Goal: Information Seeking & Learning: Check status

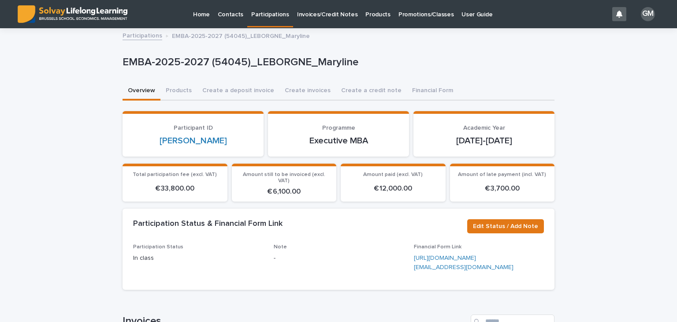
click at [274, 13] on p "Participations" at bounding box center [270, 9] width 38 height 19
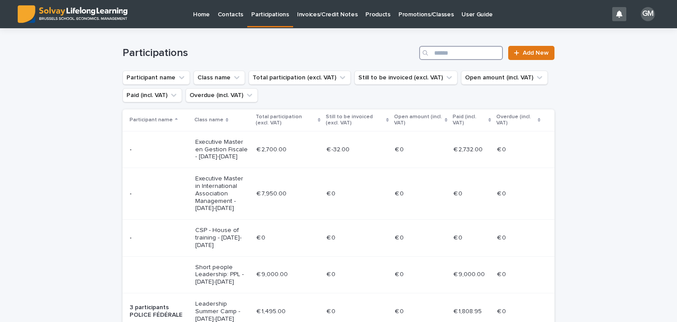
click at [462, 53] on input "Search" at bounding box center [461, 53] width 84 height 14
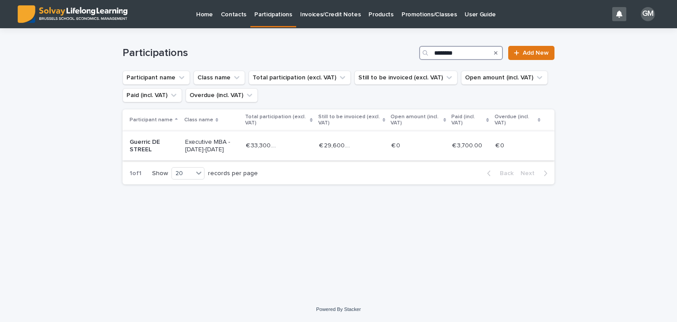
type input "********"
click at [395, 144] on p "€ 0" at bounding box center [396, 144] width 11 height 9
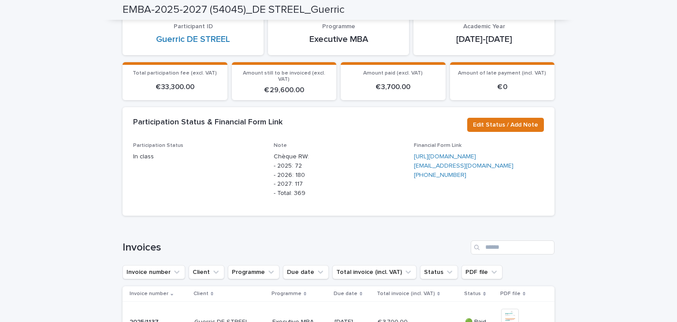
scroll to position [100, 0]
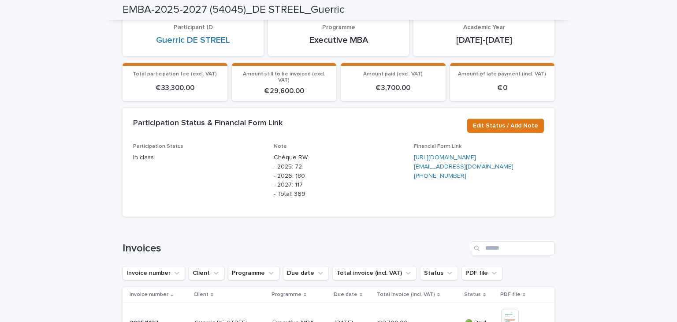
click at [157, 194] on span "Participation Status In class" at bounding box center [198, 174] width 130 height 63
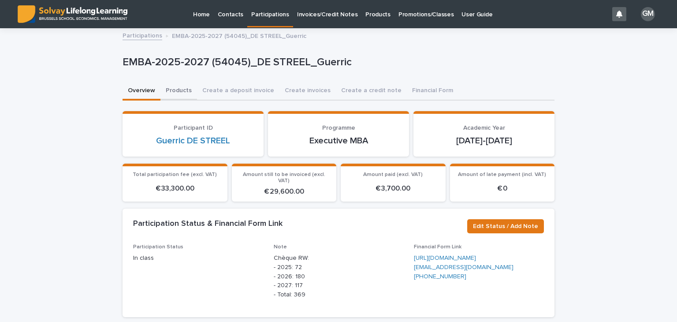
click at [181, 90] on button "Products" at bounding box center [178, 91] width 37 height 19
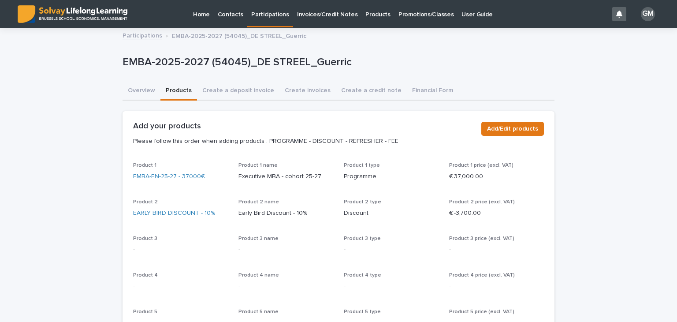
click at [413, 22] on link "Promotions/Classes" at bounding box center [425, 13] width 63 height 27
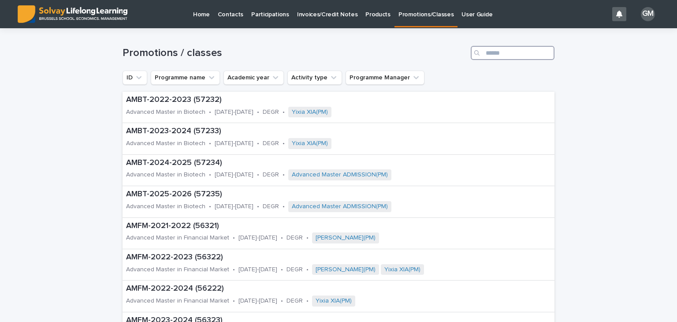
click at [494, 53] on input "Search" at bounding box center [512, 53] width 84 height 14
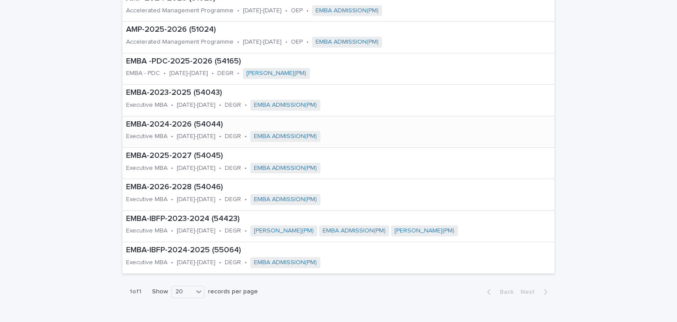
scroll to position [115, 0]
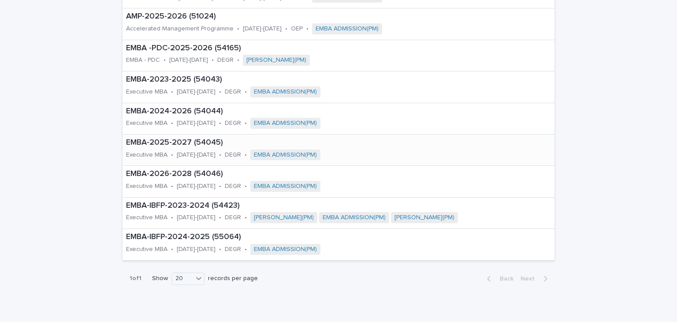
type input "****"
click at [164, 143] on p "EMBA-2025-2027 (54045)" at bounding box center [272, 143] width 293 height 10
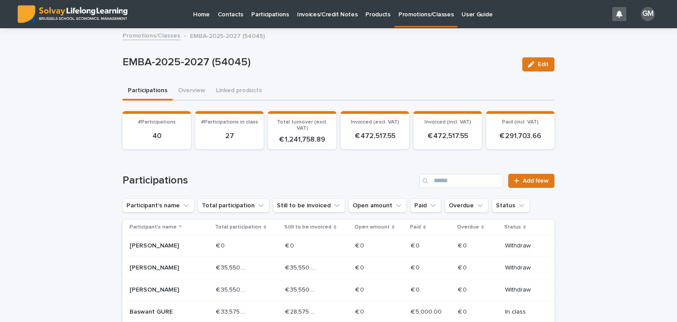
scroll to position [4, 0]
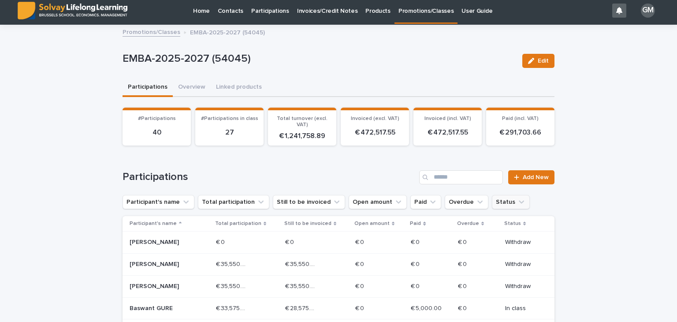
click at [492, 196] on button "Status" at bounding box center [511, 202] width 38 height 14
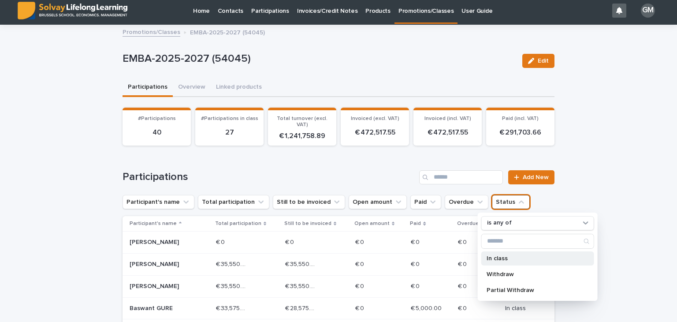
click at [509, 255] on p "In class" at bounding box center [532, 258] width 93 height 6
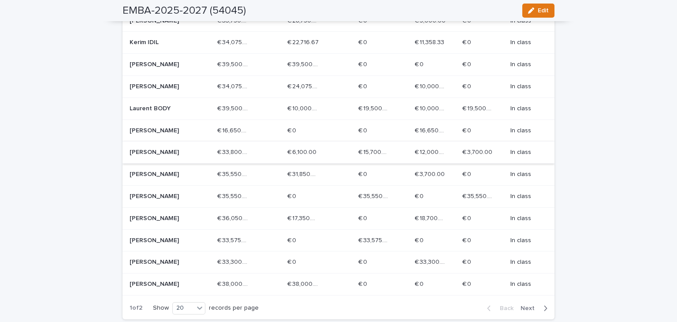
scroll to position [474, 0]
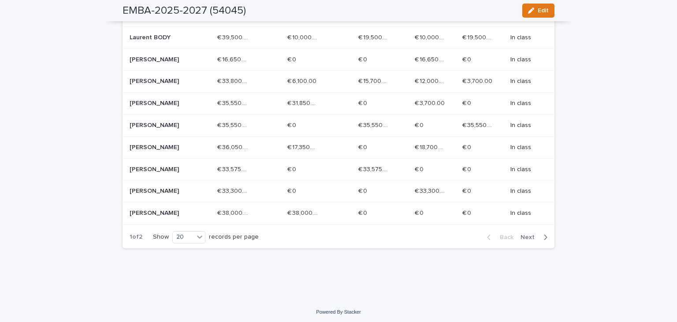
click at [525, 234] on span "Next" at bounding box center [529, 237] width 19 height 6
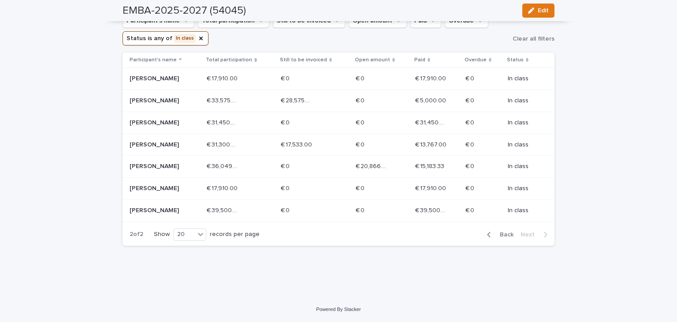
click at [496, 234] on span "Back" at bounding box center [503, 234] width 19 height 6
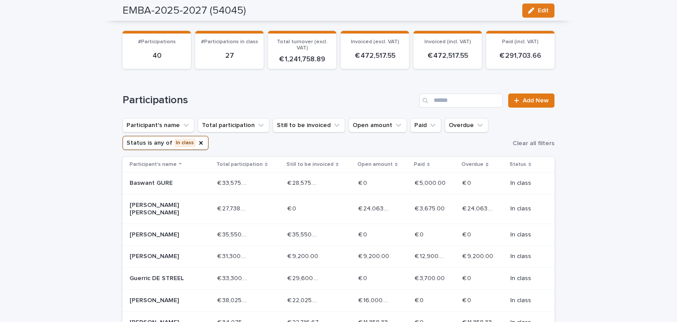
scroll to position [0, 0]
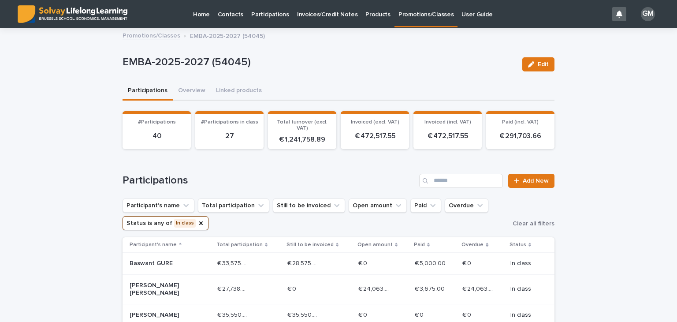
click at [410, 17] on p "Promotions/Classes" at bounding box center [425, 9] width 55 height 19
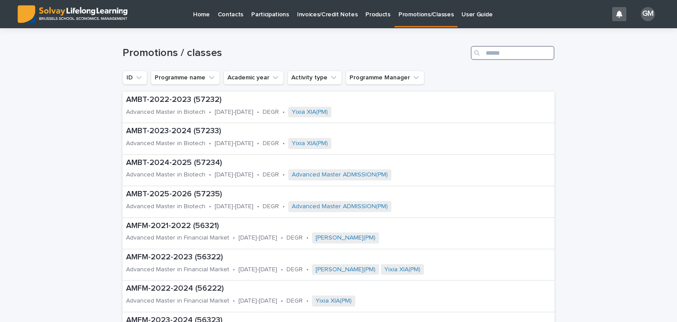
click at [496, 53] on input "Search" at bounding box center [512, 53] width 84 height 14
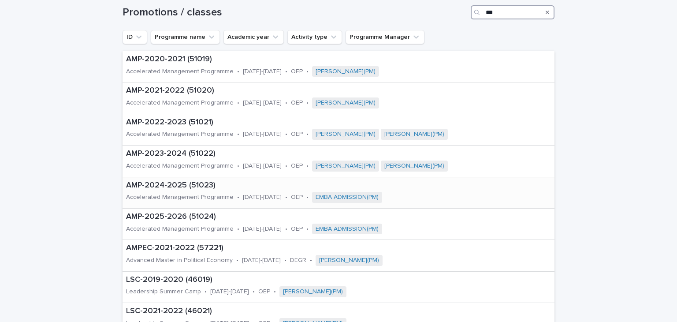
scroll to position [48, 0]
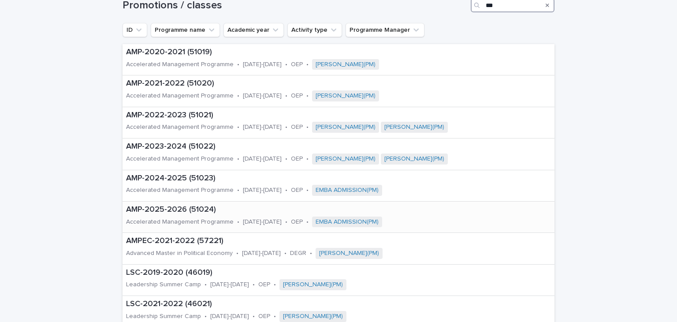
type input "***"
click at [177, 207] on p "AMP-2025-2026 (51024)" at bounding box center [300, 210] width 348 height 10
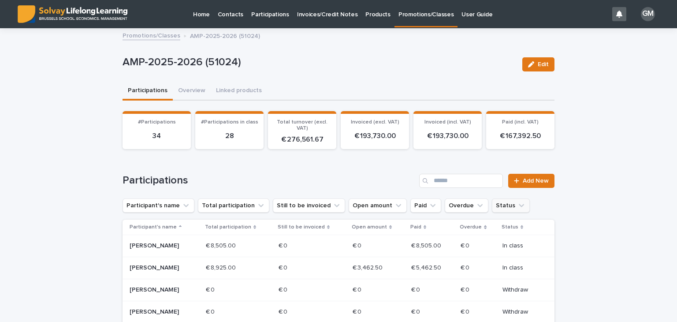
click at [492, 207] on button "Status" at bounding box center [511, 205] width 38 height 14
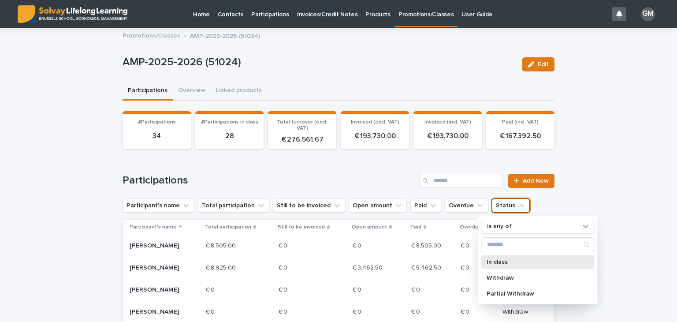
click at [513, 261] on p "In class" at bounding box center [532, 262] width 93 height 6
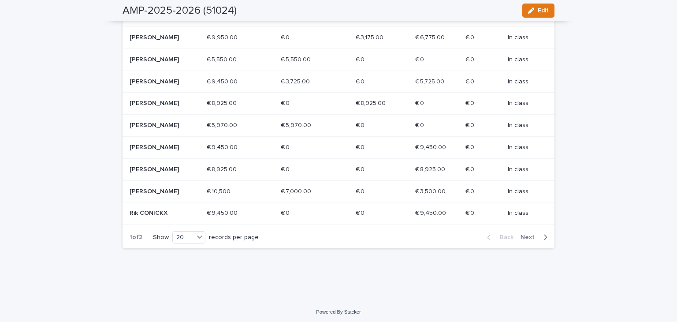
scroll to position [469, 0]
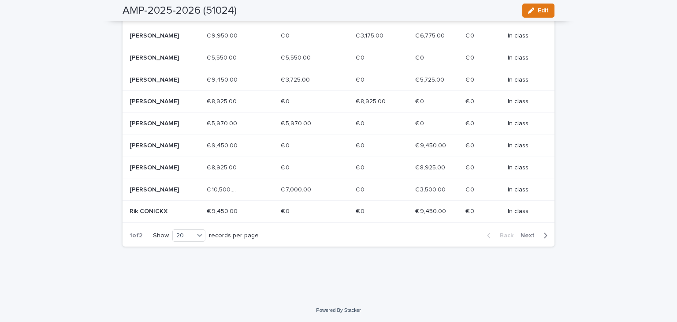
click at [532, 238] on span "Next" at bounding box center [529, 235] width 19 height 6
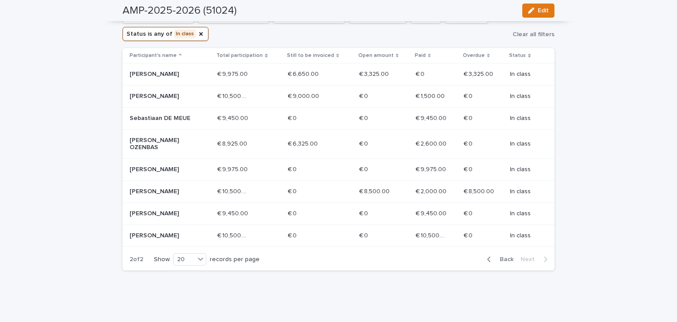
scroll to position [189, 0]
click at [495, 256] on span "Back" at bounding box center [503, 259] width 19 height 6
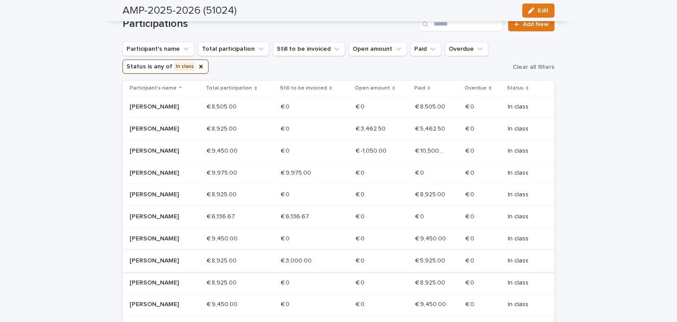
scroll to position [155, 0]
